Goal: Transaction & Acquisition: Book appointment/travel/reservation

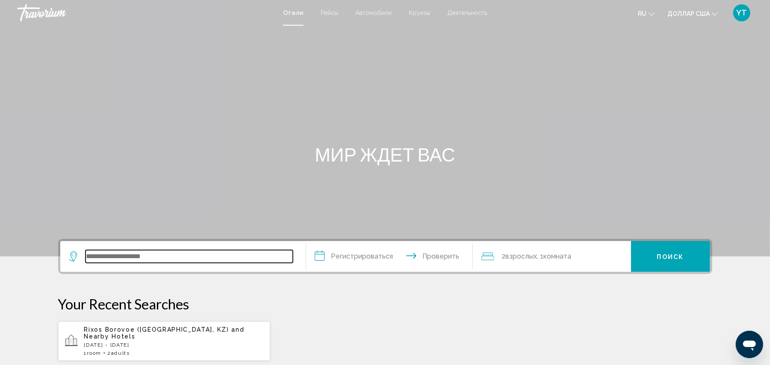
click at [118, 251] on input "Виджет поиска" at bounding box center [189, 256] width 207 height 13
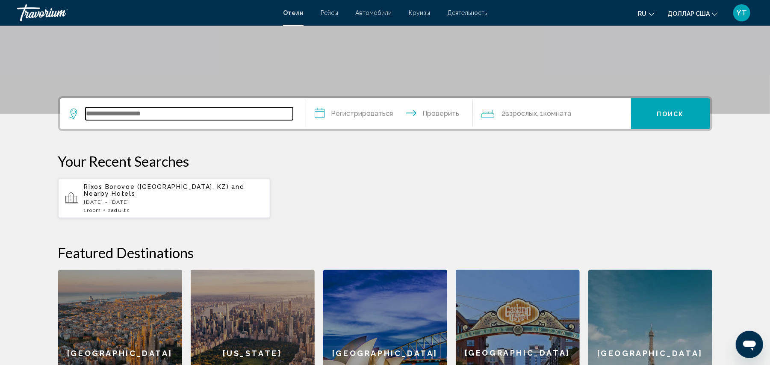
scroll to position [115, 0]
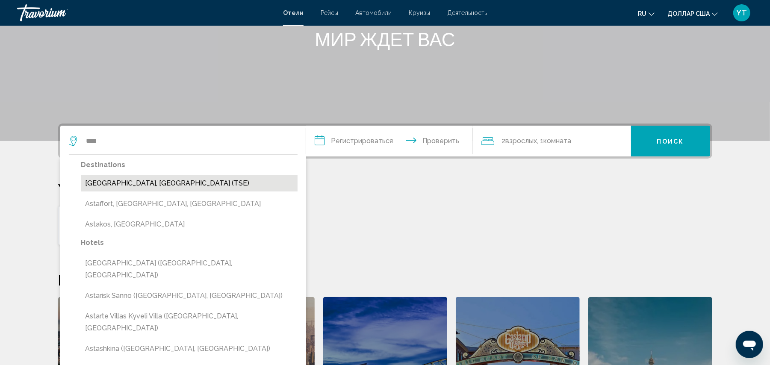
click at [147, 178] on button "[GEOGRAPHIC_DATA], [GEOGRAPHIC_DATA] (TSE)" at bounding box center [189, 183] width 216 height 16
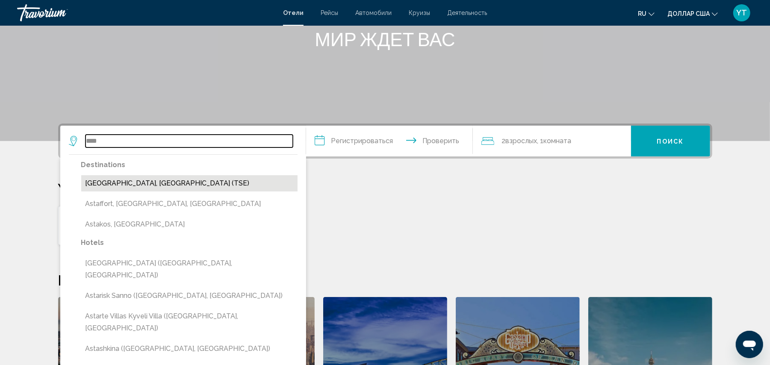
type input "**********"
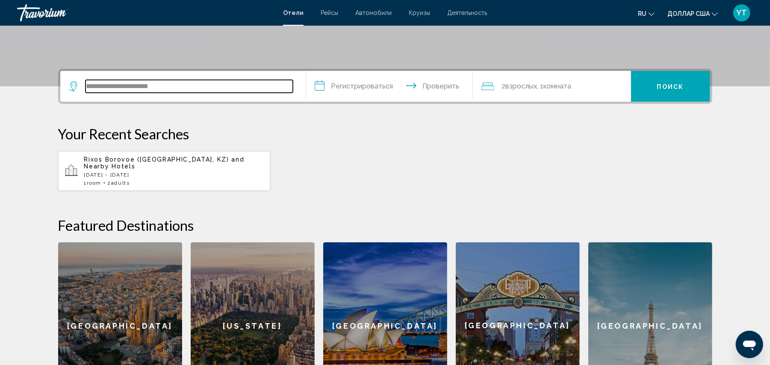
scroll to position [211, 0]
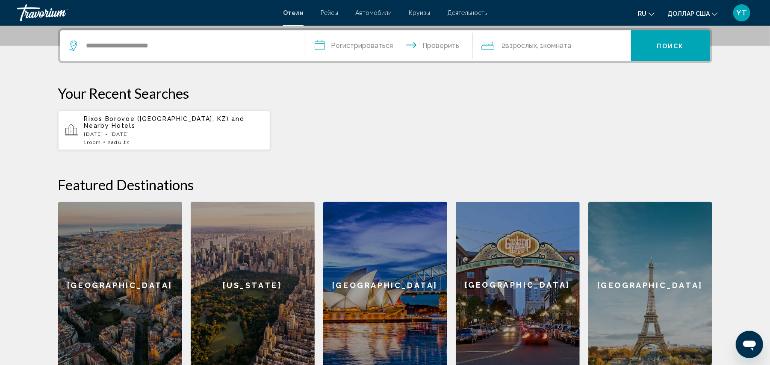
click at [355, 44] on input "**********" at bounding box center [391, 46] width 170 height 33
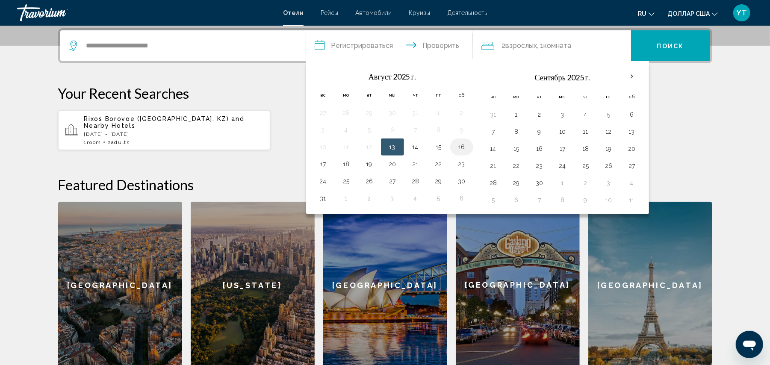
click at [464, 145] on button "16" at bounding box center [462, 147] width 14 height 12
click at [352, 164] on button "18" at bounding box center [347, 164] width 14 height 12
type input "**********"
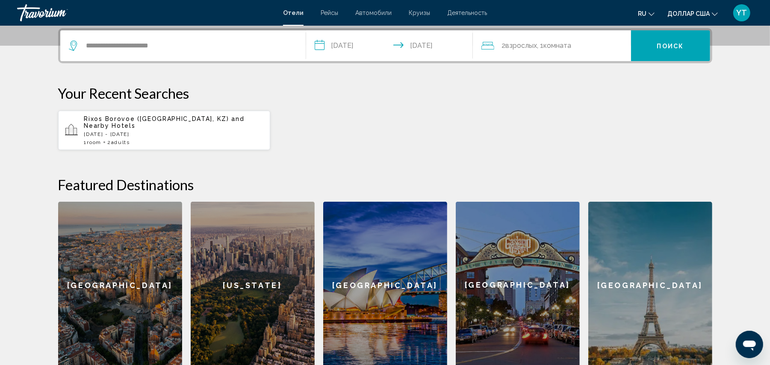
click at [678, 50] on button "Поиск" at bounding box center [670, 45] width 79 height 31
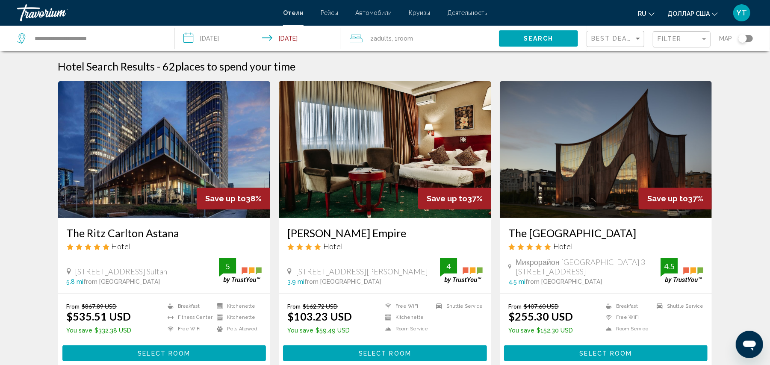
click at [694, 13] on font "доллар США" at bounding box center [689, 13] width 42 height 7
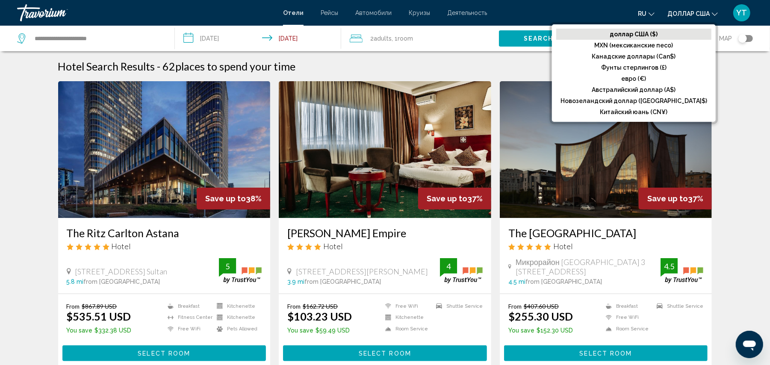
click at [694, 17] on button "доллар США доллар США ($) MXN (мексиканские песо) Канадские доллары (Can$) Фунт…" at bounding box center [693, 13] width 50 height 12
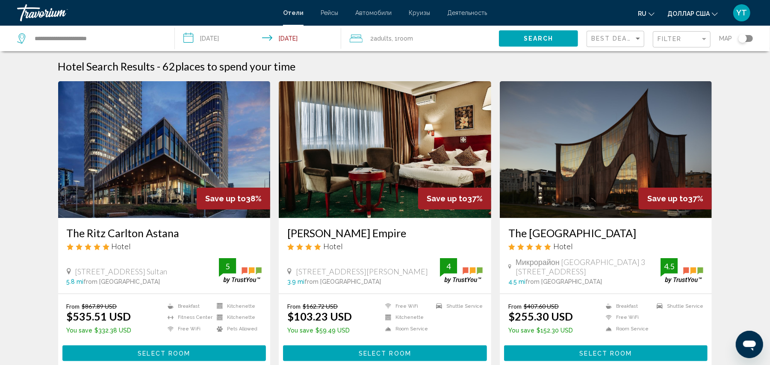
click at [748, 38] on div "Toggle map" at bounding box center [746, 38] width 15 height 7
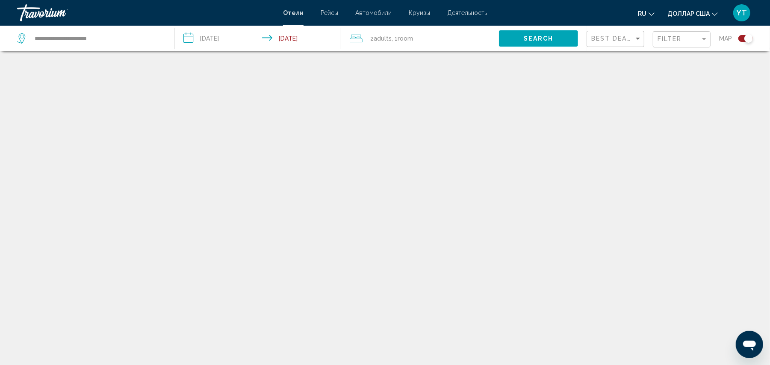
scroll to position [51, 0]
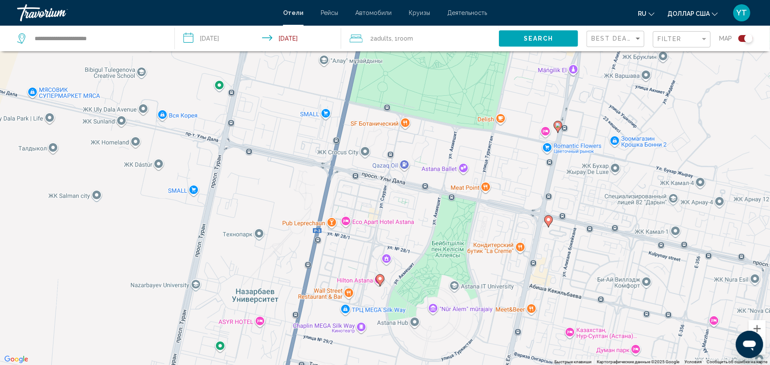
drag, startPoint x: 290, startPoint y: 251, endPoint x: 287, endPoint y: 142, distance: 108.2
click at [287, 142] on div "Чтобы активировать перетаскивание с помощью клавиатуры, нажмите Alt + Ввод. Пос…" at bounding box center [385, 182] width 770 height 365
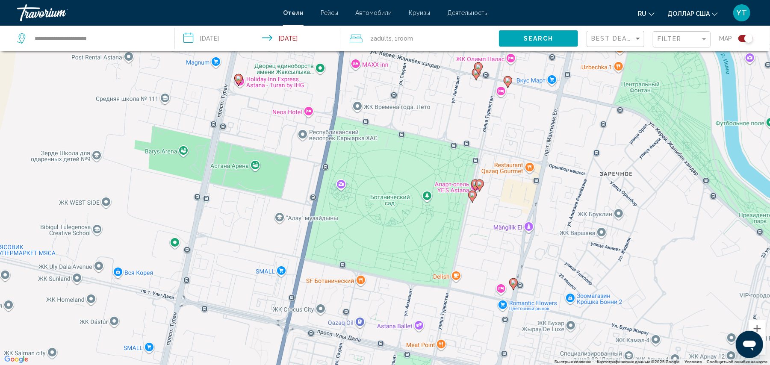
drag, startPoint x: 318, startPoint y: 146, endPoint x: 274, endPoint y: 304, distance: 164.4
click at [274, 304] on div "Чтобы активировать перетаскивание с помощью клавиатуры, нажмите Alt + Ввод. Пос…" at bounding box center [385, 182] width 770 height 365
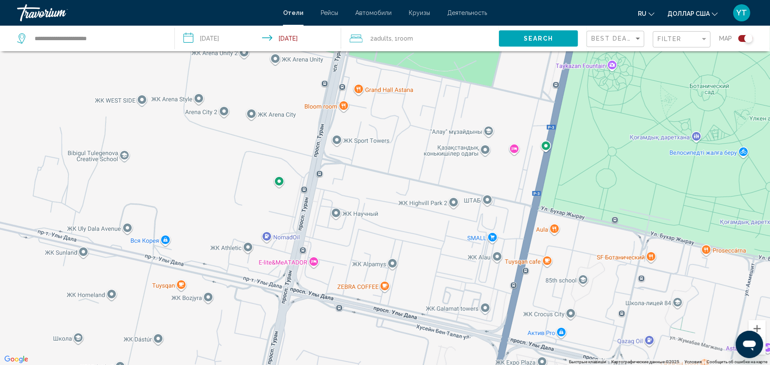
drag, startPoint x: 178, startPoint y: 174, endPoint x: 392, endPoint y: 103, distance: 225.2
click at [392, 103] on div "Чтобы активировать перетаскивание с помощью клавиатуры, нажмите Alt + Ввод. Пос…" at bounding box center [385, 182] width 770 height 365
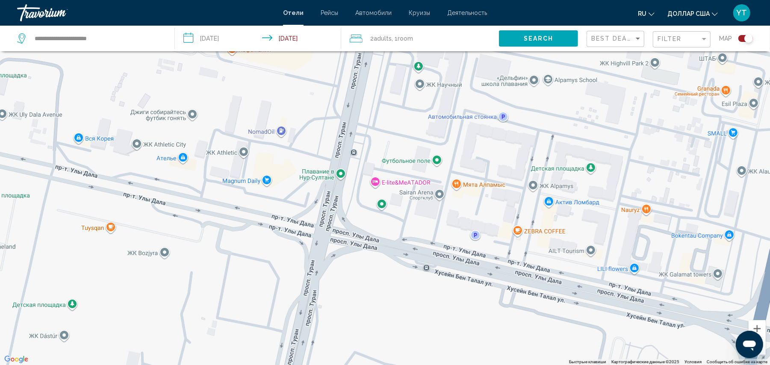
drag, startPoint x: 302, startPoint y: 229, endPoint x: 327, endPoint y: 70, distance: 161.1
click at [327, 70] on div "Основное содержание" at bounding box center [385, 182] width 770 height 365
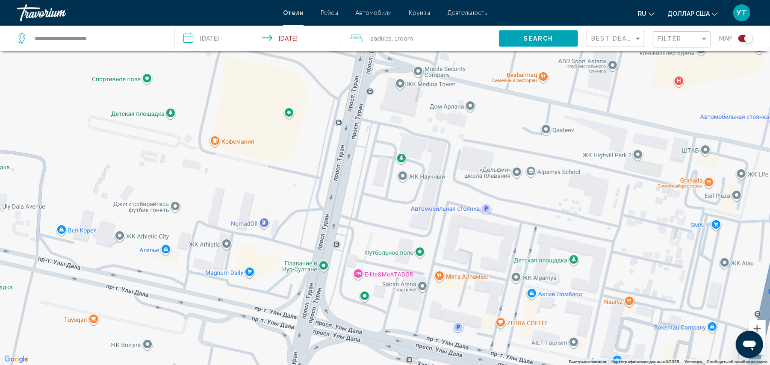
drag, startPoint x: 279, startPoint y: 206, endPoint x: 253, endPoint y: 302, distance: 99.2
click at [257, 303] on div "Основное содержание" at bounding box center [385, 182] width 770 height 365
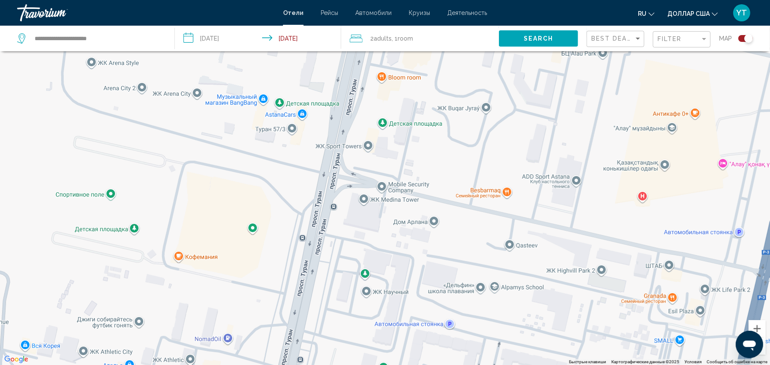
drag, startPoint x: 288, startPoint y: 174, endPoint x: 255, endPoint y: 284, distance: 114.7
click at [256, 284] on div "Основное содержание" at bounding box center [385, 182] width 770 height 365
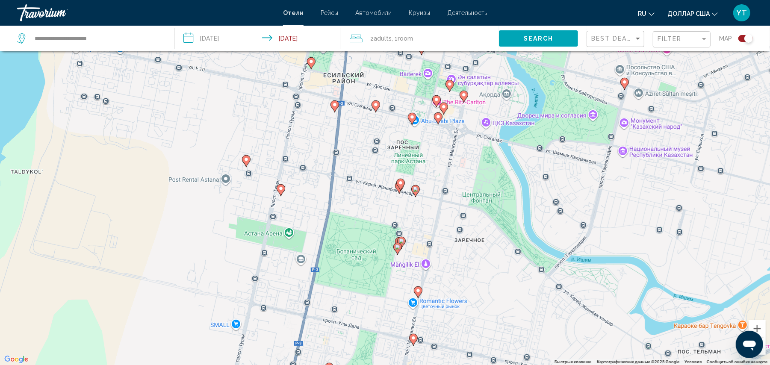
drag, startPoint x: 576, startPoint y: 206, endPoint x: 495, endPoint y: 283, distance: 111.9
click at [495, 283] on div "Чтобы активировать перетаскивание с помощью клавиатуры, нажмите Alt + Ввод. Пос…" at bounding box center [385, 182] width 770 height 365
click at [743, 38] on div "Toggle map" at bounding box center [746, 38] width 15 height 7
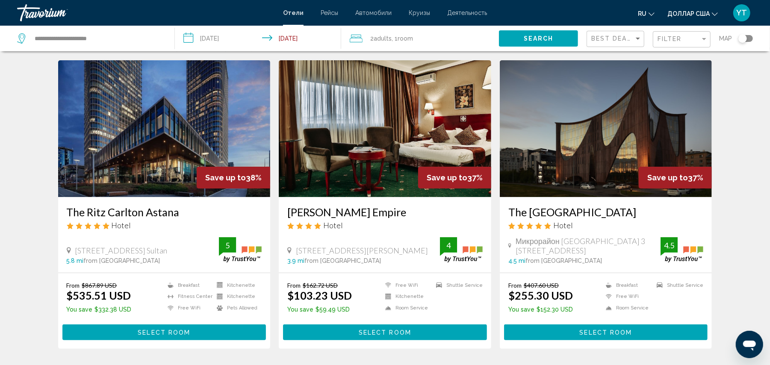
scroll to position [0, 0]
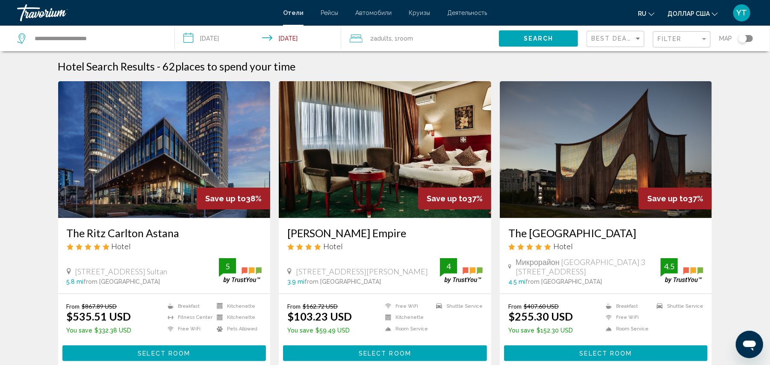
click at [383, 158] on img "Основное содержание" at bounding box center [385, 149] width 213 height 137
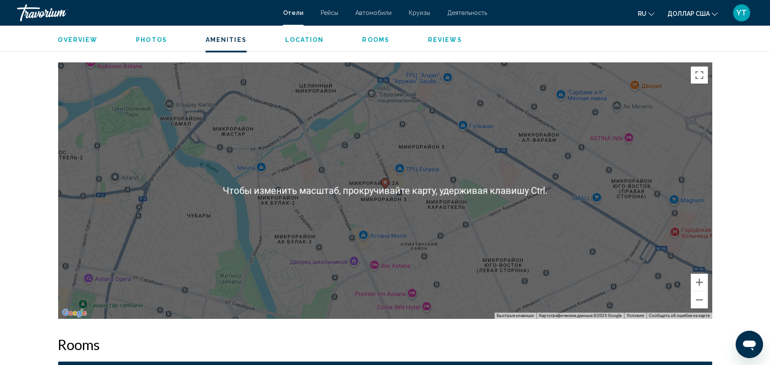
scroll to position [855, 0]
